Goal: Task Accomplishment & Management: Manage account settings

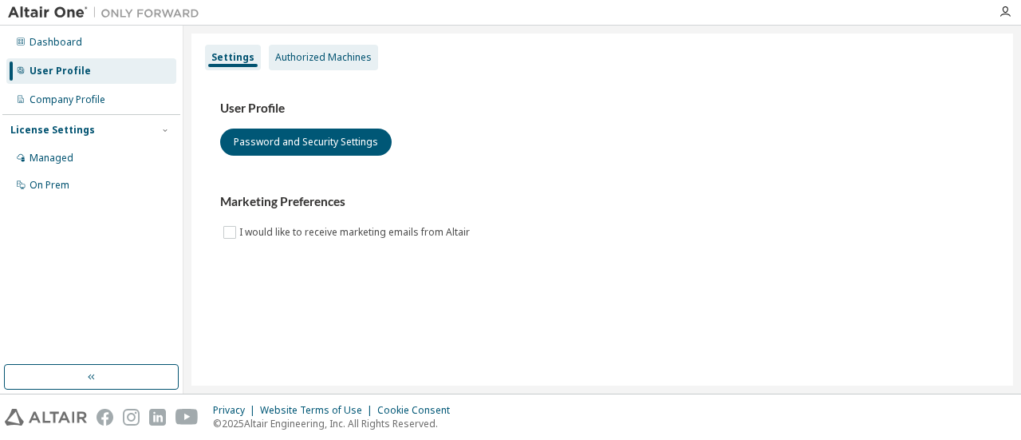
click at [326, 49] on div "Authorized Machines" at bounding box center [323, 58] width 109 height 26
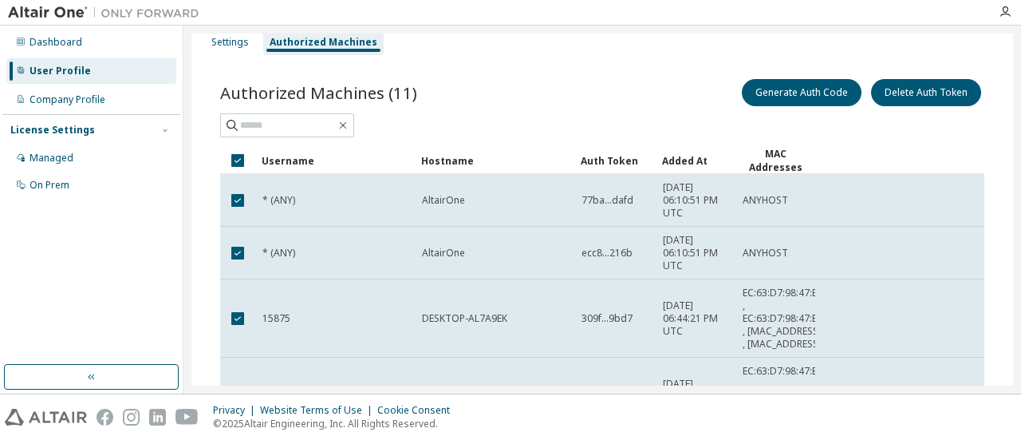
scroll to position [16, 0]
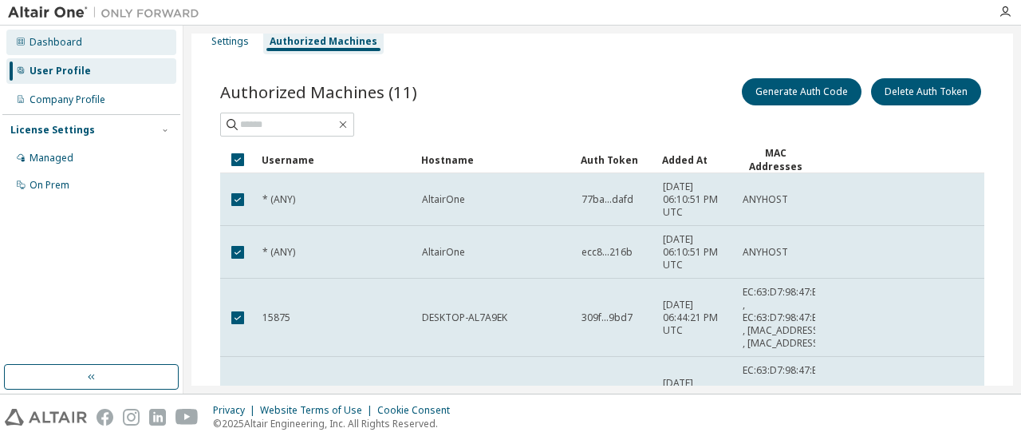
click at [94, 46] on div "Dashboard" at bounding box center [91, 43] width 170 height 26
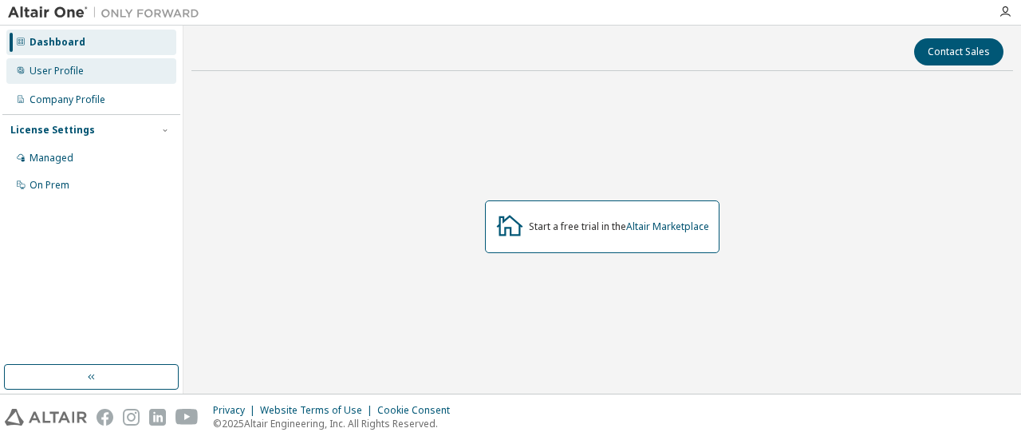
click at [73, 73] on div "User Profile" at bounding box center [57, 71] width 54 height 13
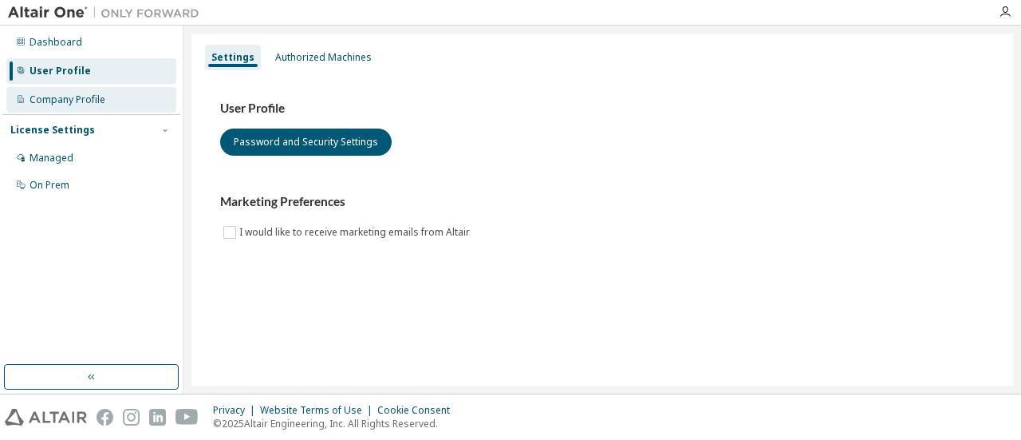
click at [73, 95] on div "Company Profile" at bounding box center [68, 99] width 76 height 13
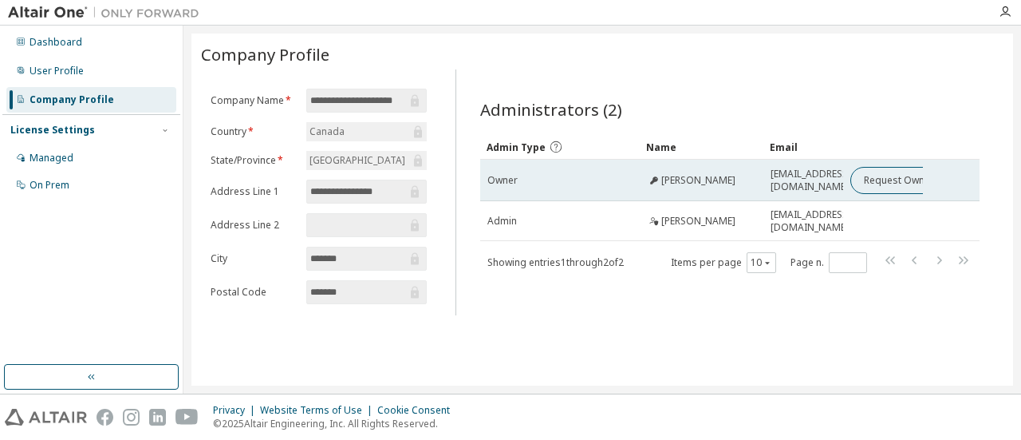
click at [724, 183] on div "Jason Reid" at bounding box center [702, 180] width 110 height 13
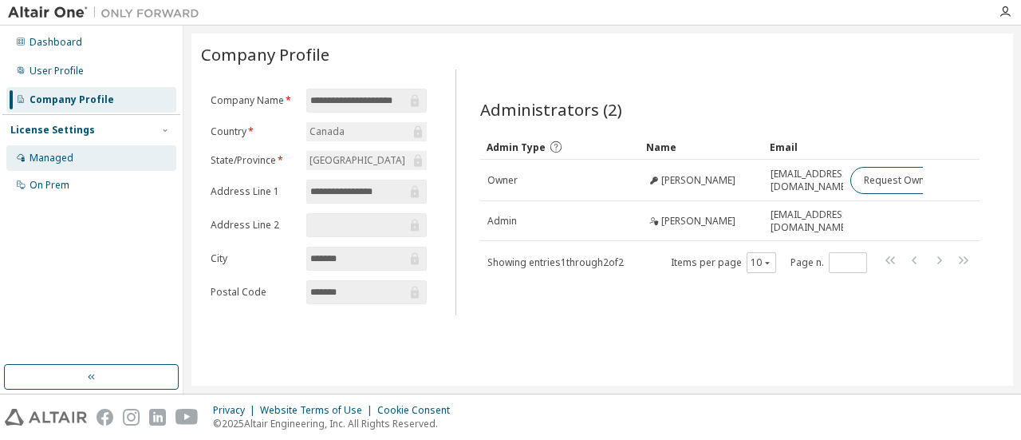
click at [116, 144] on div "License Settings Managed On Prem" at bounding box center [91, 156] width 178 height 85
click at [116, 148] on div "Managed" at bounding box center [91, 158] width 170 height 26
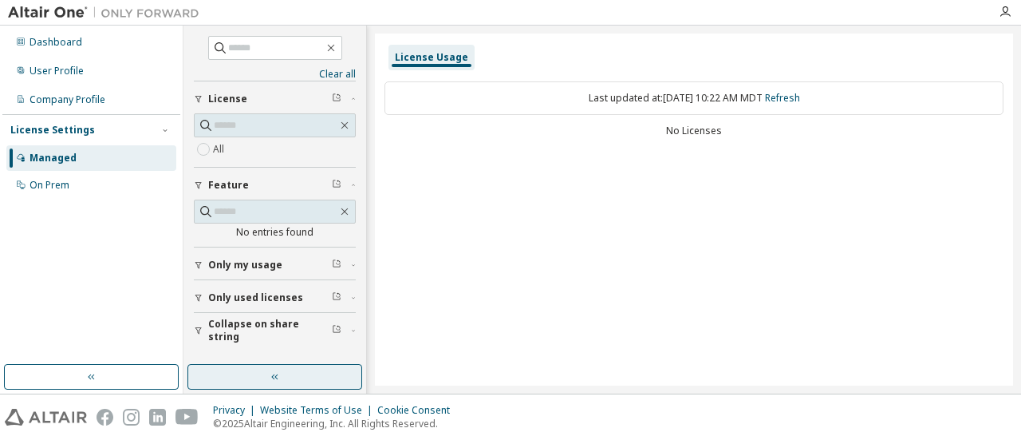
click at [273, 381] on icon "button" at bounding box center [275, 376] width 13 height 13
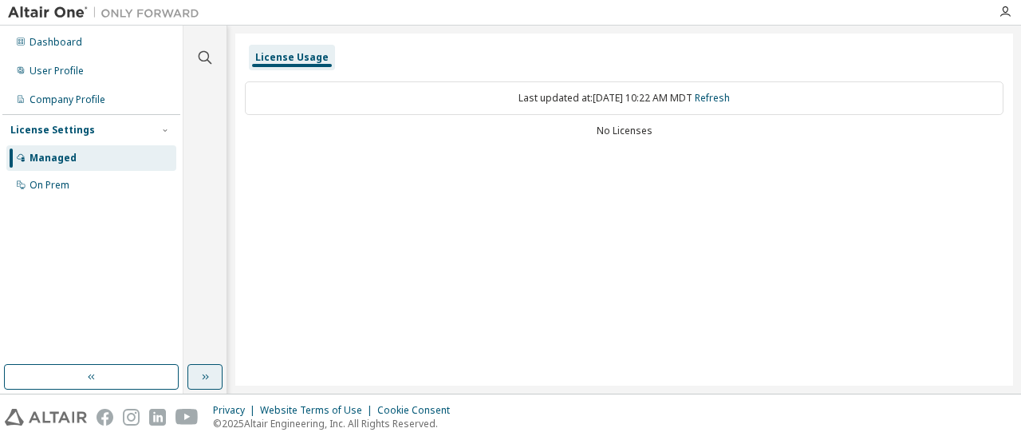
click at [311, 58] on div "License Usage" at bounding box center [291, 57] width 73 height 13
click at [100, 73] on div "User Profile" at bounding box center [91, 71] width 170 height 26
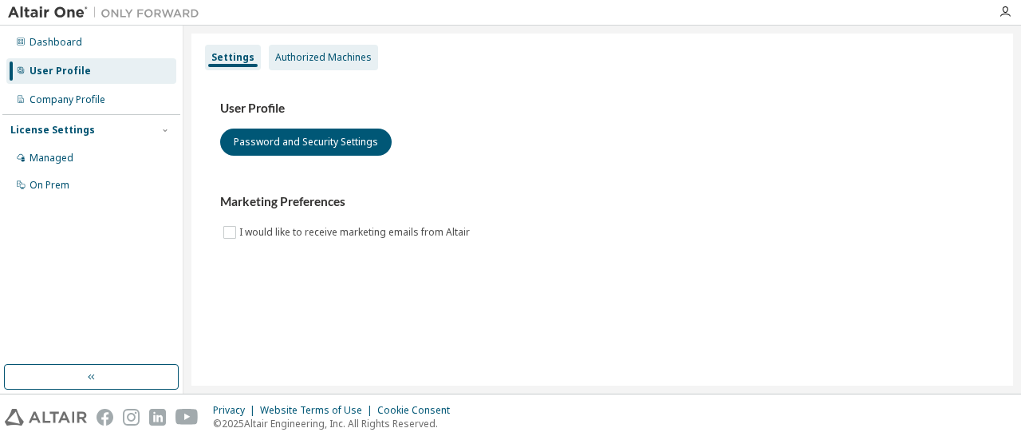
click at [318, 49] on div "Authorized Machines" at bounding box center [323, 58] width 109 height 26
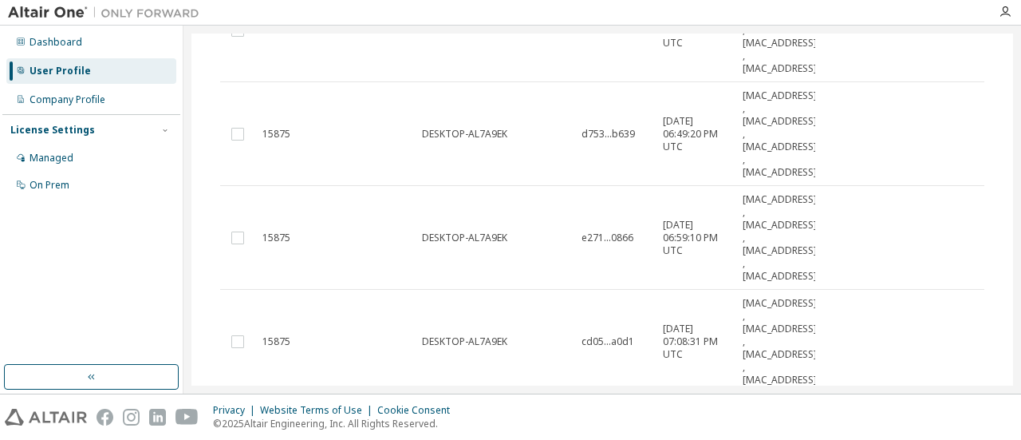
scroll to position [819, 0]
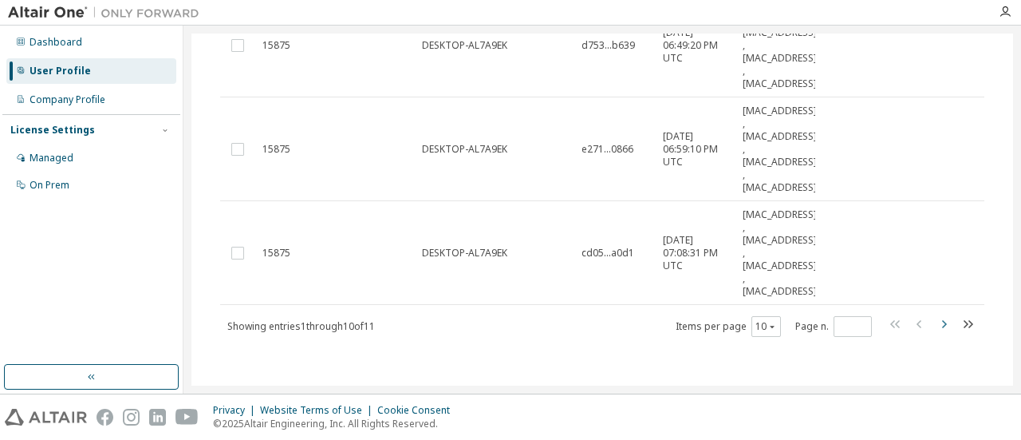
click at [934, 324] on icon "button" at bounding box center [943, 323] width 19 height 19
type input "*"
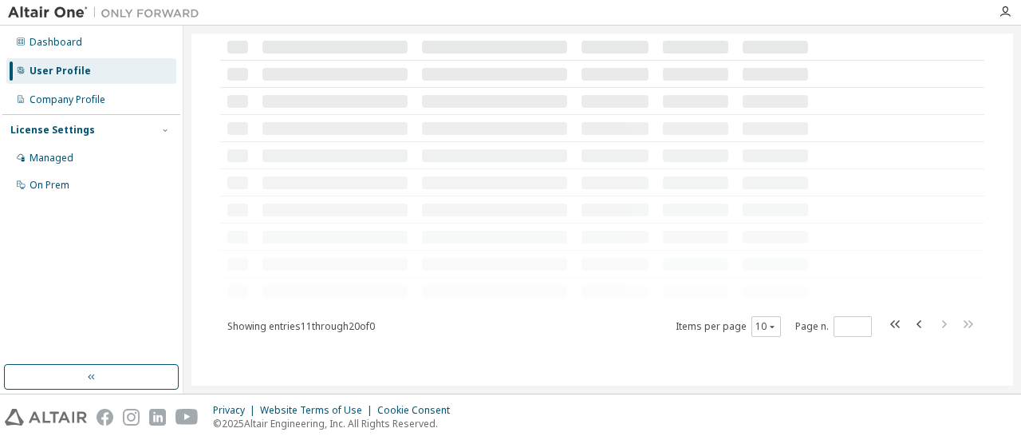
scroll to position [14, 0]
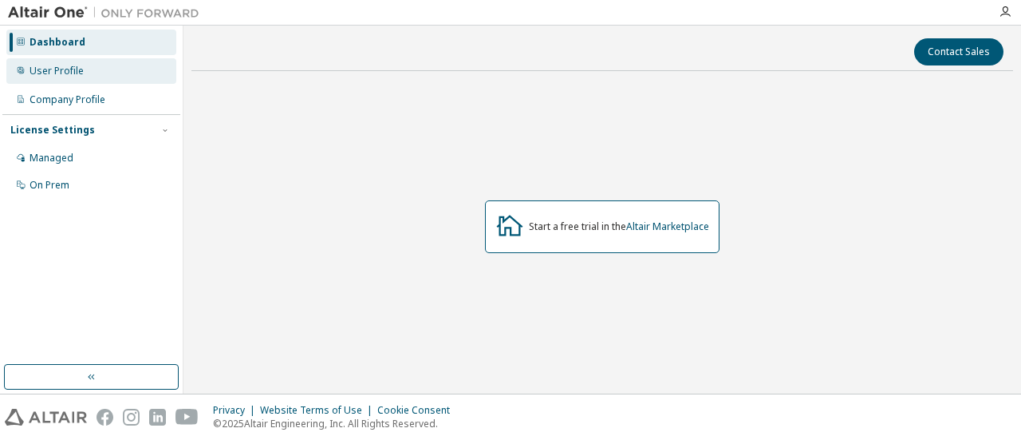
click at [101, 61] on div "User Profile" at bounding box center [91, 71] width 170 height 26
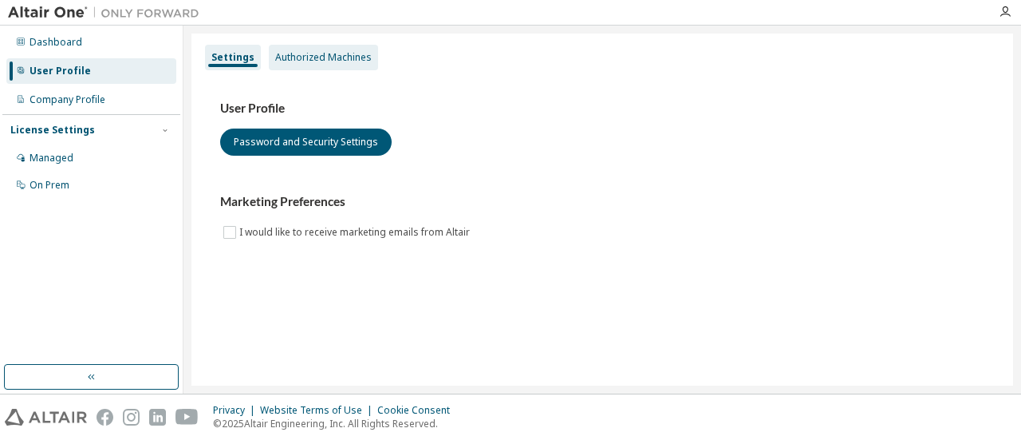
click at [314, 53] on div "Authorized Machines" at bounding box center [323, 57] width 97 height 13
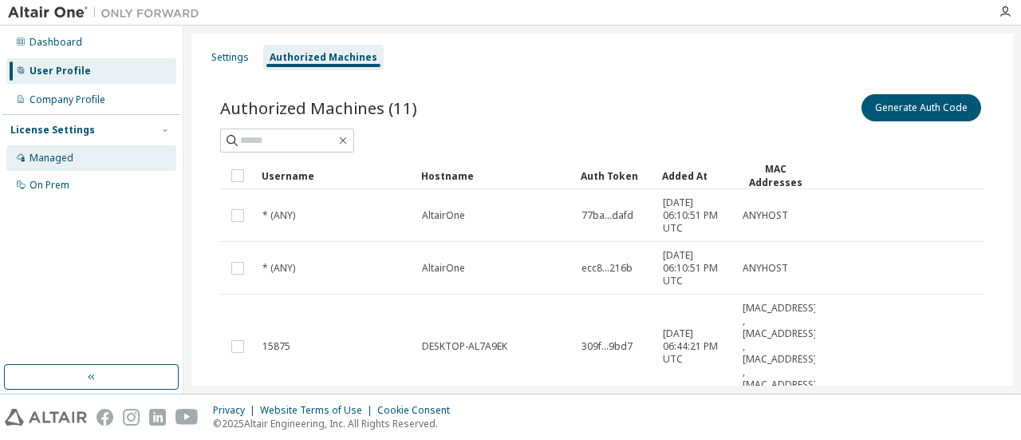
click at [73, 162] on div "Managed" at bounding box center [91, 158] width 170 height 26
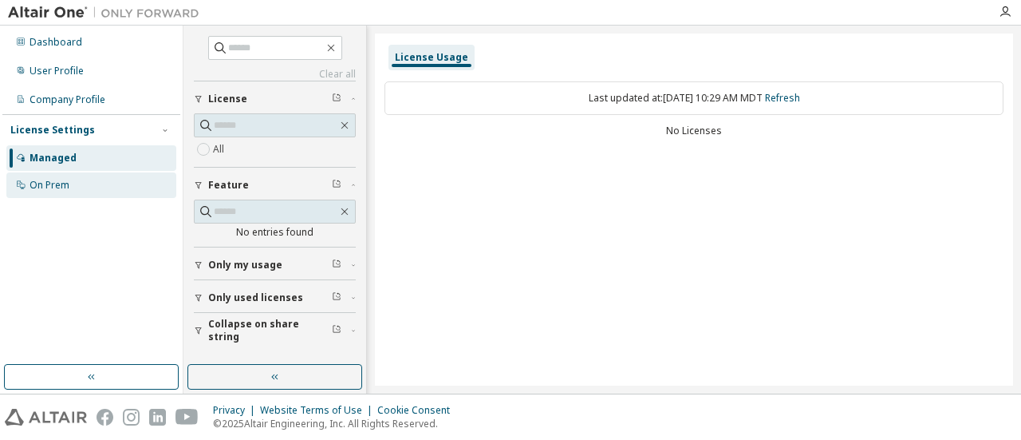
click at [51, 194] on div "On Prem" at bounding box center [91, 185] width 170 height 26
